Goal: Transaction & Acquisition: Book appointment/travel/reservation

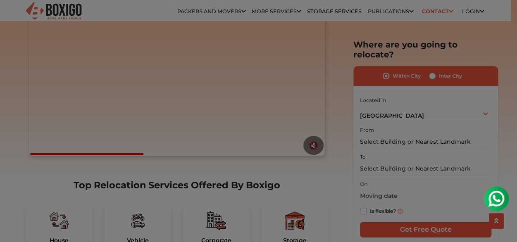
scroll to position [211, 0]
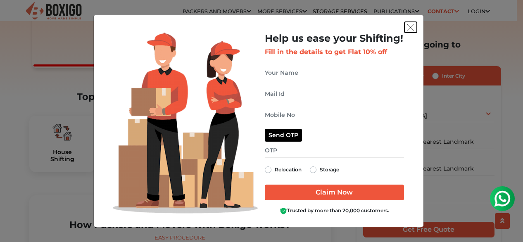
click at [412, 27] on img "get free quote dialog" at bounding box center [410, 27] width 7 height 7
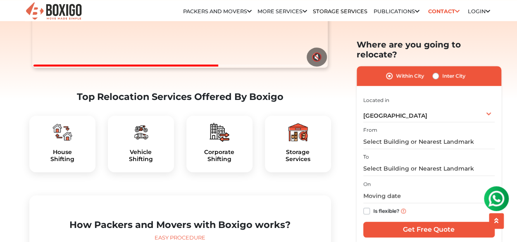
click at [64, 148] on div "House Shifting" at bounding box center [62, 144] width 66 height 57
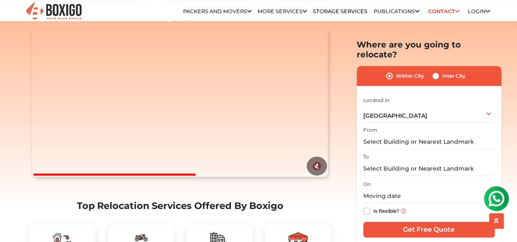
scroll to position [81, 0]
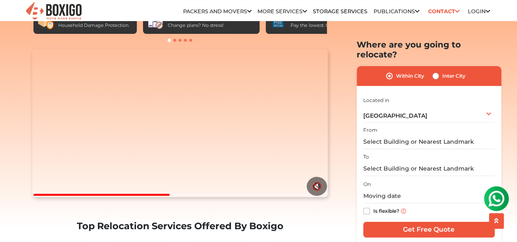
click at [442, 71] on label "Inter City" at bounding box center [453, 76] width 23 height 10
click at [433, 71] on input "Inter City" at bounding box center [435, 75] width 7 height 8
radio input "true"
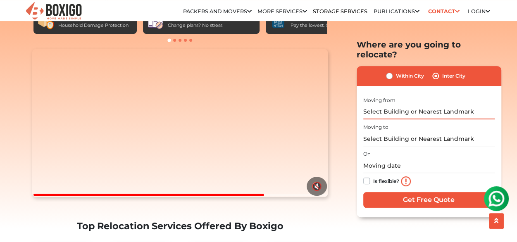
click at [411, 104] on input "text" at bounding box center [428, 111] width 131 height 14
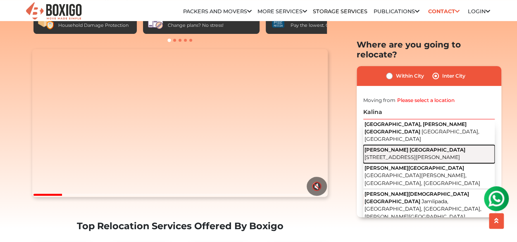
click at [390, 147] on span "[PERSON_NAME] [GEOGRAPHIC_DATA]" at bounding box center [414, 150] width 101 height 6
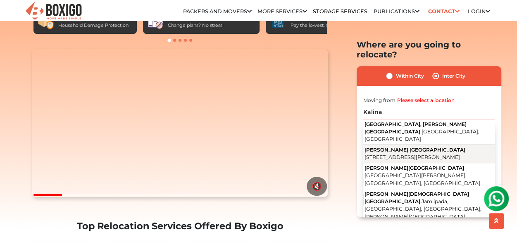
type input "[PERSON_NAME][GEOGRAPHIC_DATA], [GEOGRAPHIC_DATA], [GEOGRAPHIC_DATA], [PERSON_N…"
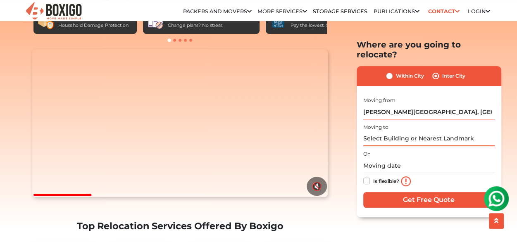
click at [389, 132] on input "text" at bounding box center [428, 139] width 131 height 14
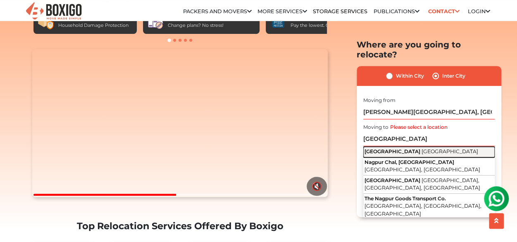
click at [380, 148] on span "[GEOGRAPHIC_DATA]" at bounding box center [392, 151] width 56 height 6
type input "[GEOGRAPHIC_DATA], [GEOGRAPHIC_DATA]"
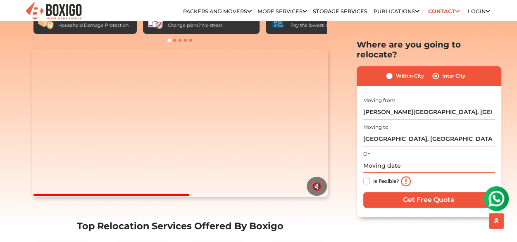
click at [391, 159] on input "text" at bounding box center [428, 166] width 131 height 14
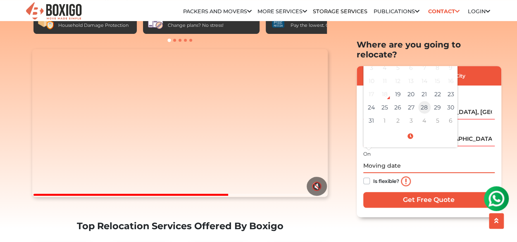
click at [421, 101] on td "28" at bounding box center [424, 107] width 13 height 13
type input "[DATE] 12:00 AM"
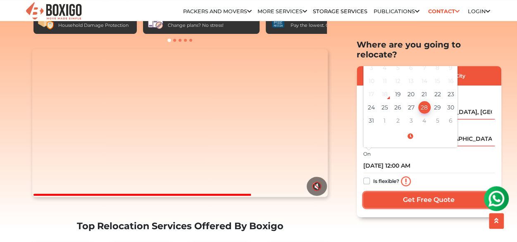
click at [419, 192] on input "Get Free Quote" at bounding box center [428, 200] width 131 height 16
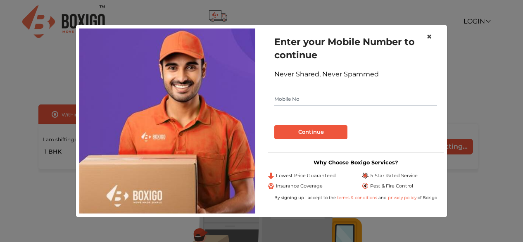
click at [431, 36] on span "×" at bounding box center [429, 37] width 6 height 12
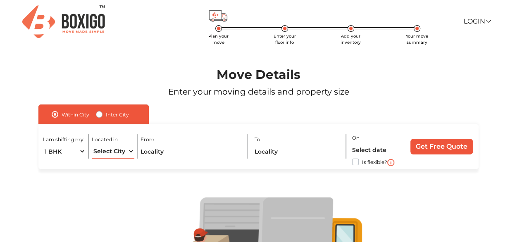
click at [131, 152] on select "Select City Bangalore Bengaluru Bhopal Bhubaneswar Chennai Coimbatore Cuttack D…" at bounding box center [113, 151] width 43 height 14
select select "[GEOGRAPHIC_DATA]"
click at [92, 145] on select "Select City Bangalore Bengaluru Bhopal Bhubaneswar Chennai Coimbatore Cuttack D…" at bounding box center [113, 151] width 43 height 14
click at [179, 152] on input "text" at bounding box center [190, 151] width 100 height 14
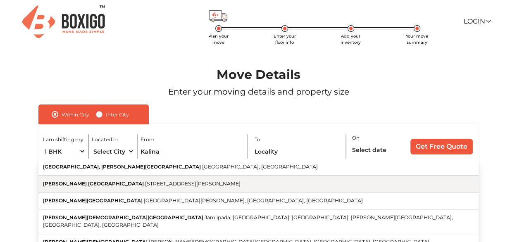
click at [81, 183] on span "[PERSON_NAME] [GEOGRAPHIC_DATA]" at bounding box center [93, 183] width 101 height 6
type input "[PERSON_NAME][GEOGRAPHIC_DATA], [GEOGRAPHIC_DATA], [GEOGRAPHIC_DATA], [PERSON_N…"
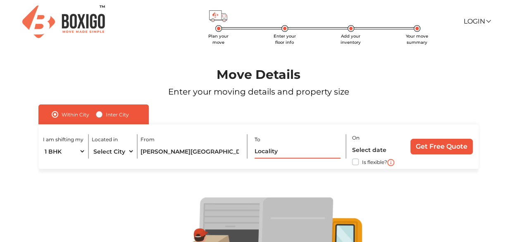
click at [269, 154] on input "text" at bounding box center [297, 151] width 86 height 14
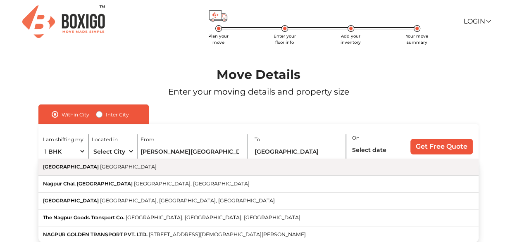
click at [100, 164] on span "[GEOGRAPHIC_DATA]" at bounding box center [128, 167] width 57 height 6
type input "[GEOGRAPHIC_DATA], [GEOGRAPHIC_DATA]"
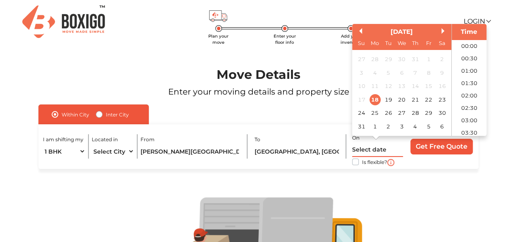
click at [361, 150] on input "text" at bounding box center [377, 149] width 51 height 14
click at [415, 112] on div "28" at bounding box center [414, 112] width 11 height 11
type input "28/08/2025 12:00 AM"
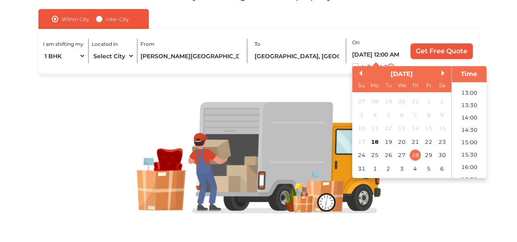
scroll to position [82, 0]
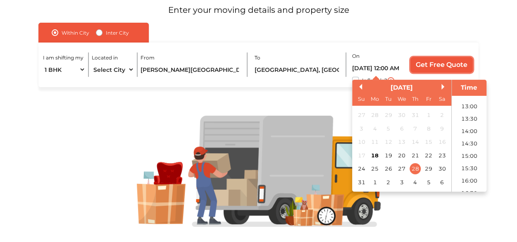
click at [440, 70] on input "Get Free Quote" at bounding box center [441, 65] width 62 height 16
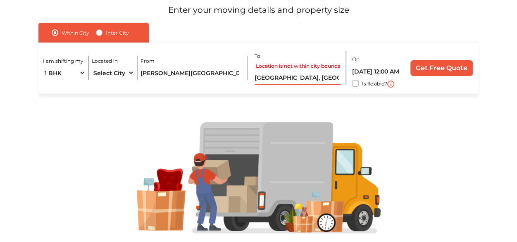
click at [297, 83] on input "[GEOGRAPHIC_DATA], [GEOGRAPHIC_DATA]" at bounding box center [297, 78] width 86 height 14
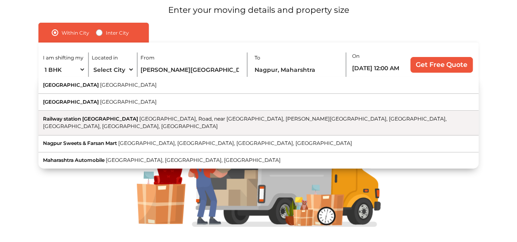
click at [56, 118] on span "Railway station Nagpur" at bounding box center [90, 119] width 95 height 6
type input "Railway station Nagpur, railway station, Road, near Ajni, Samarth Nagar, Chunab…"
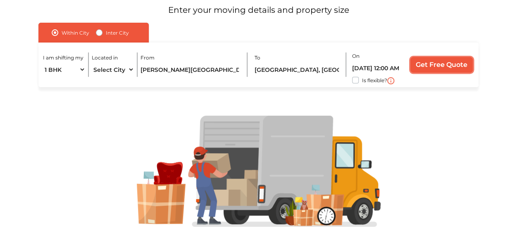
click at [449, 66] on input "Get Free Quote" at bounding box center [441, 65] width 62 height 16
